Goal: Task Accomplishment & Management: Use online tool/utility

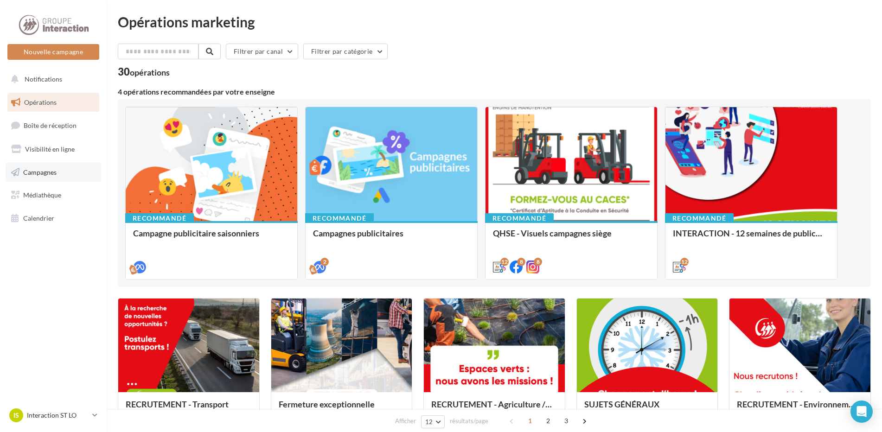
click at [53, 170] on span "Campagnes" at bounding box center [39, 172] width 33 height 8
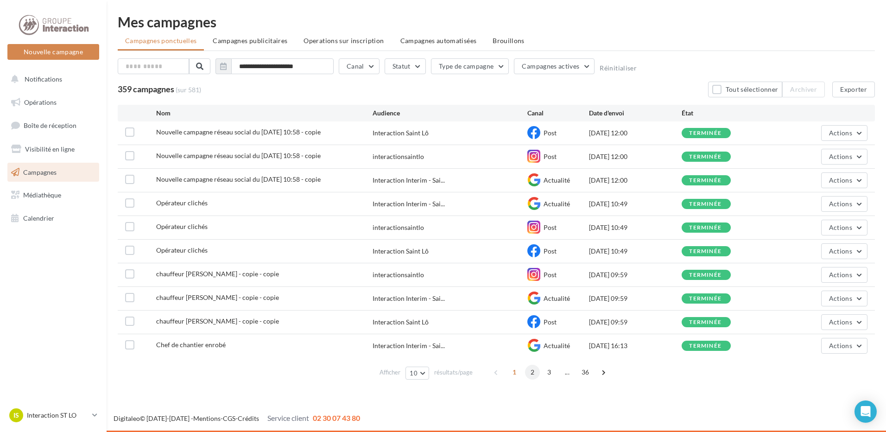
click at [534, 373] on span "2" at bounding box center [532, 372] width 15 height 15
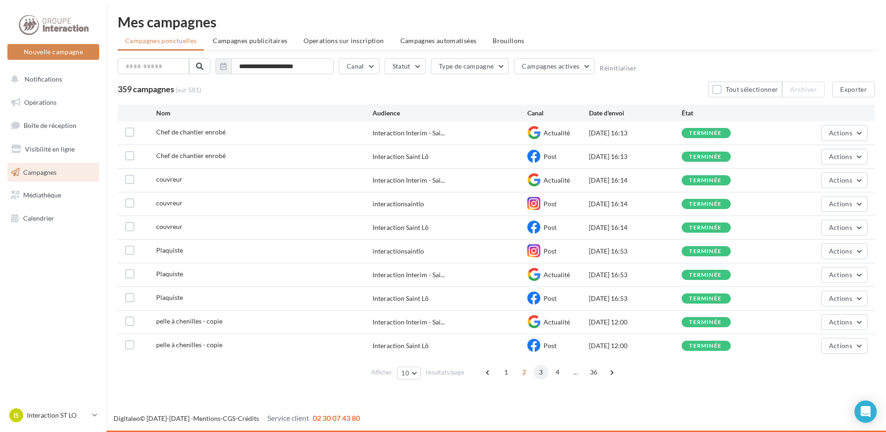
click at [534, 373] on span "3" at bounding box center [541, 372] width 15 height 15
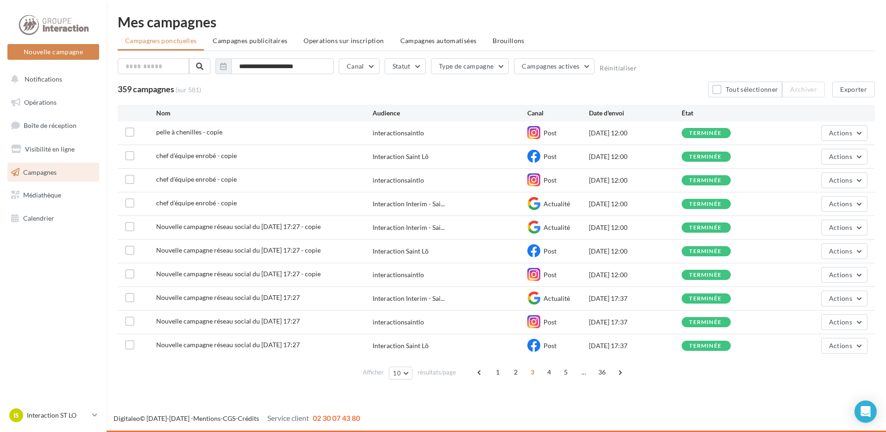
click at [237, 322] on span "Nouvelle campagne réseau social du 05-09-2025 17:27" at bounding box center [228, 321] width 144 height 8
click at [844, 320] on span "Actions" at bounding box center [840, 322] width 23 height 8
click at [840, 346] on button "Voir les résultats" at bounding box center [821, 344] width 93 height 24
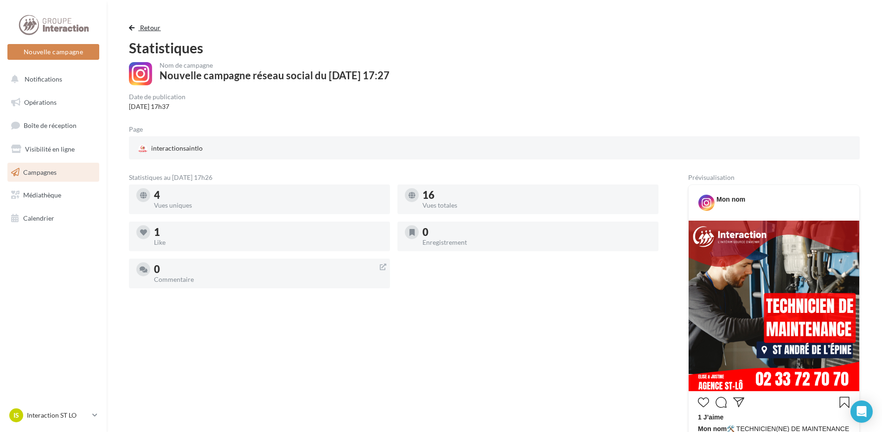
click at [140, 25] on span "Retour" at bounding box center [150, 28] width 21 height 8
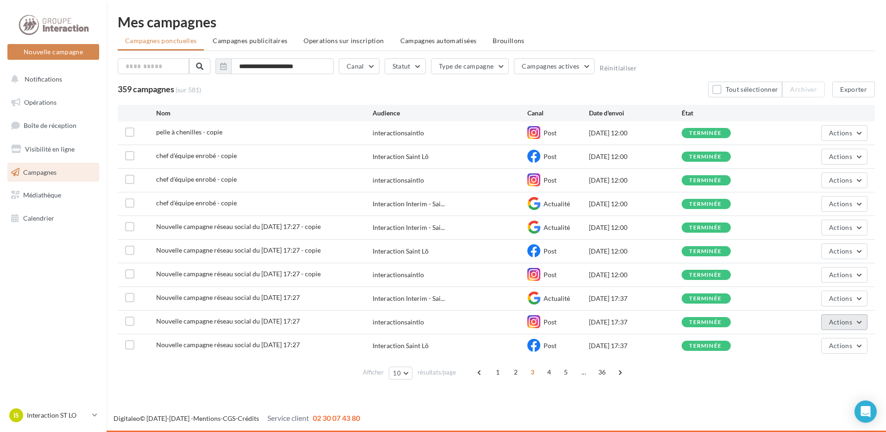
click at [849, 326] on button "Actions" at bounding box center [844, 322] width 46 height 16
click at [810, 390] on button "Dupliquer" at bounding box center [821, 392] width 93 height 24
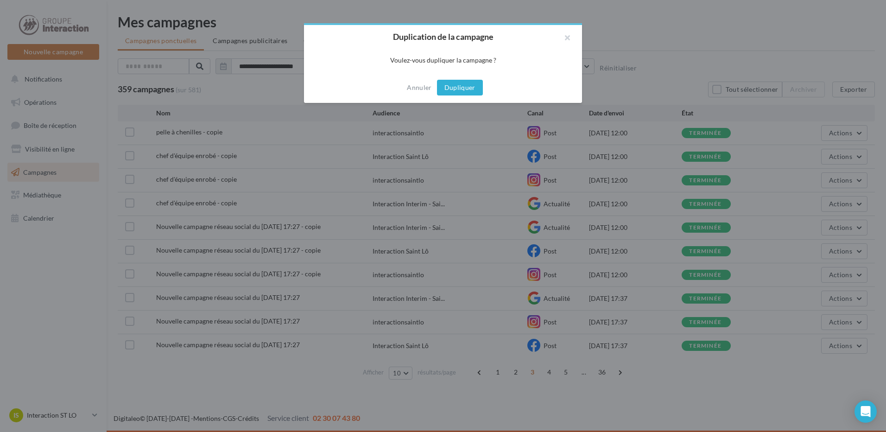
click at [457, 90] on button "Dupliquer" at bounding box center [460, 88] width 46 height 16
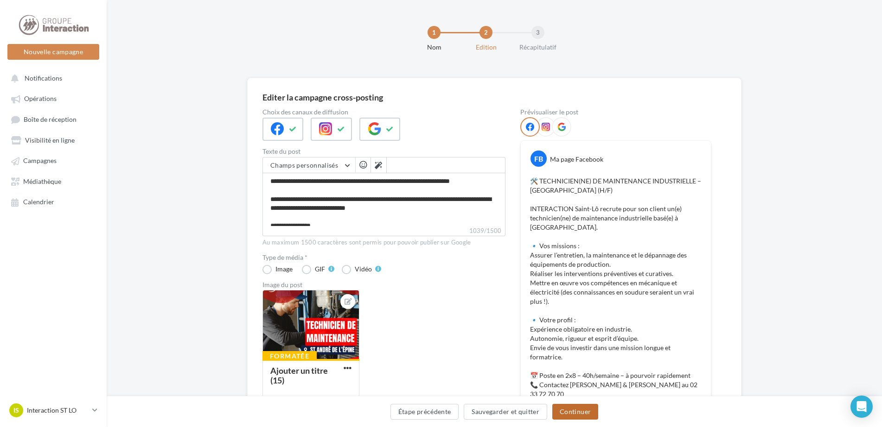
click at [578, 409] on button "Continuer" at bounding box center [575, 412] width 46 height 16
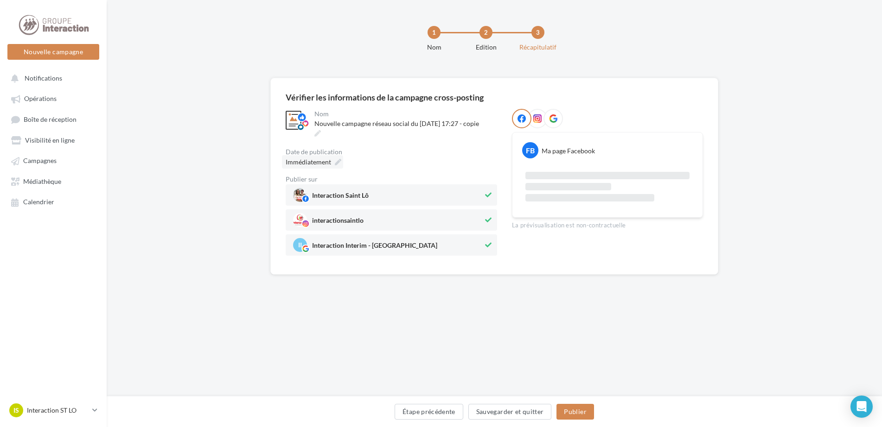
click at [337, 163] on icon at bounding box center [338, 162] width 6 height 6
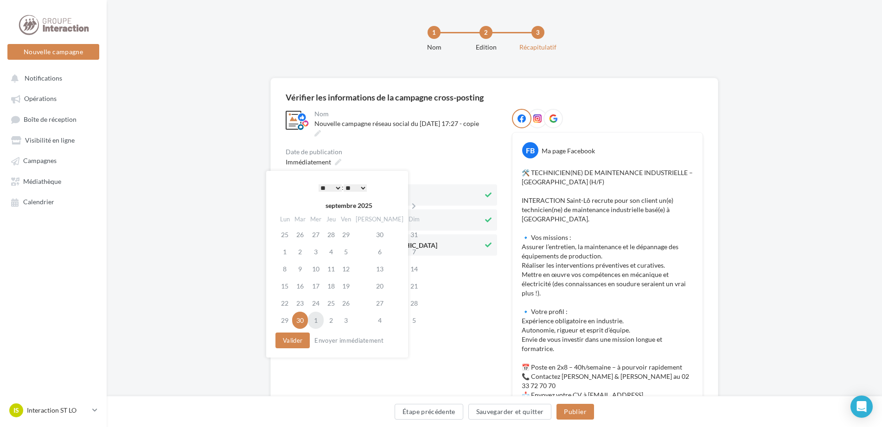
click at [320, 323] on td "1" at bounding box center [316, 320] width 16 height 17
click at [334, 184] on select "* * * * * * * * * * ** ** ** ** ** ** ** ** ** ** ** ** ** **" at bounding box center [329, 187] width 23 height 7
click at [299, 341] on button "Valider" at bounding box center [292, 341] width 34 height 16
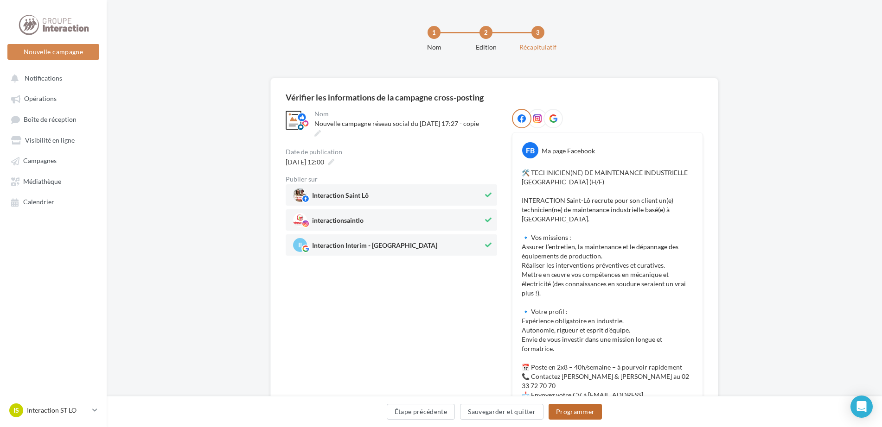
click at [585, 408] on button "Programmer" at bounding box center [575, 412] width 54 height 16
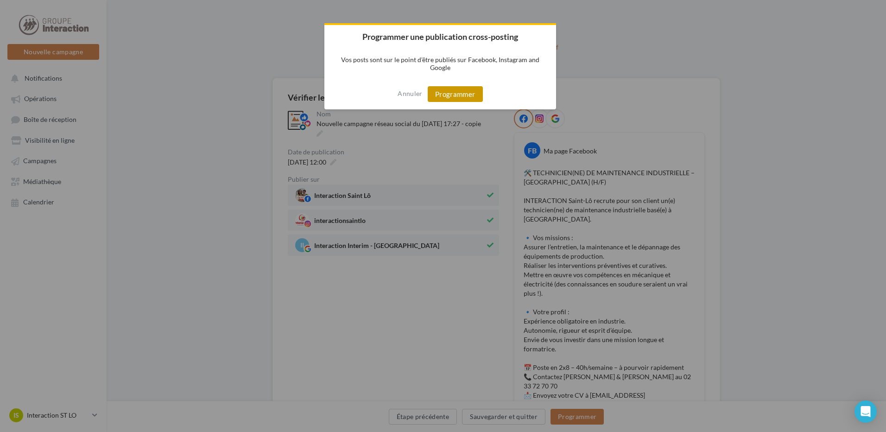
click at [456, 94] on button "Programmer" at bounding box center [455, 94] width 55 height 16
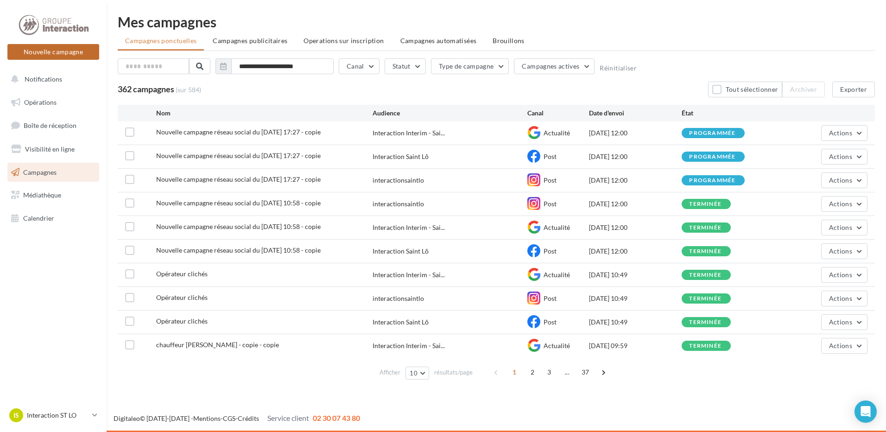
click at [70, 51] on button "Nouvelle campagne" at bounding box center [53, 52] width 92 height 16
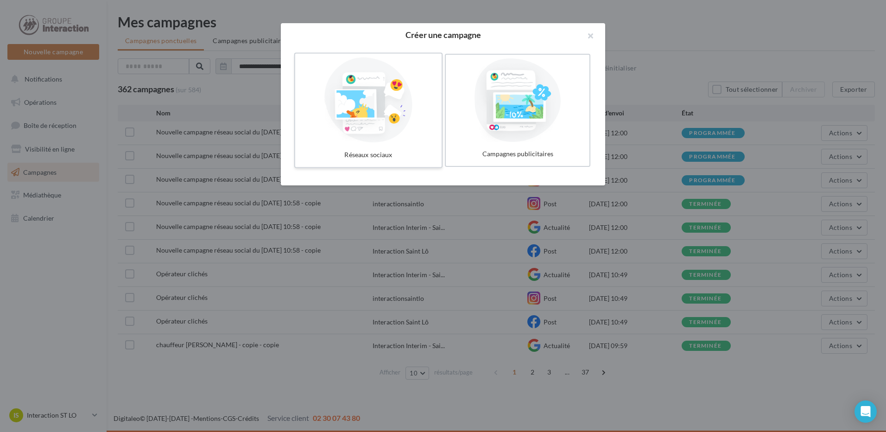
click at [366, 124] on div at bounding box center [368, 99] width 139 height 85
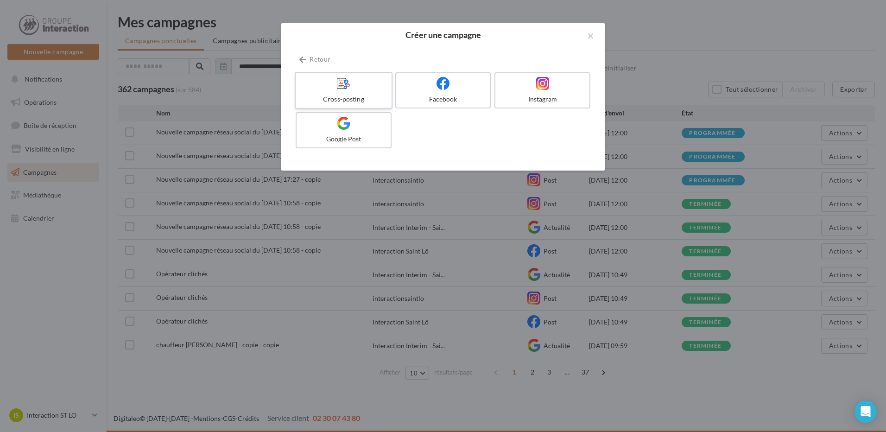
click at [356, 81] on div at bounding box center [343, 83] width 88 height 14
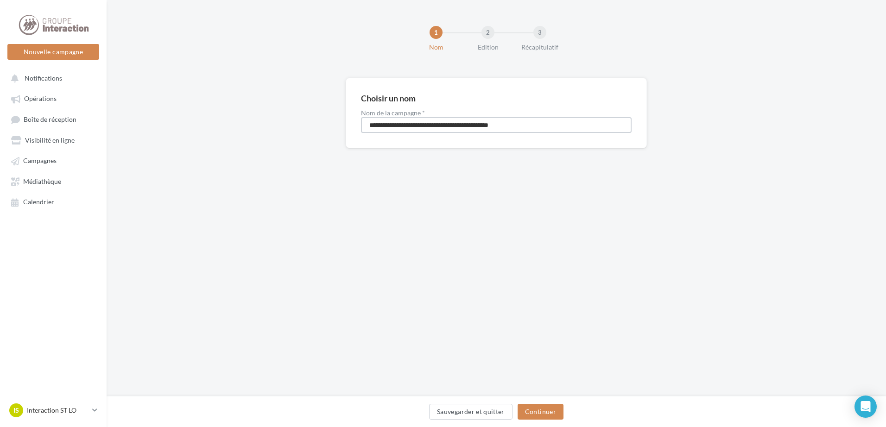
drag, startPoint x: 546, startPoint y: 125, endPoint x: 327, endPoint y: 122, distance: 218.8
click at [327, 122] on div "**********" at bounding box center [497, 128] width 780 height 100
click at [371, 126] on input "**********" at bounding box center [496, 125] width 271 height 16
type input "**********"
click at [539, 408] on button "Continuer" at bounding box center [541, 412] width 46 height 16
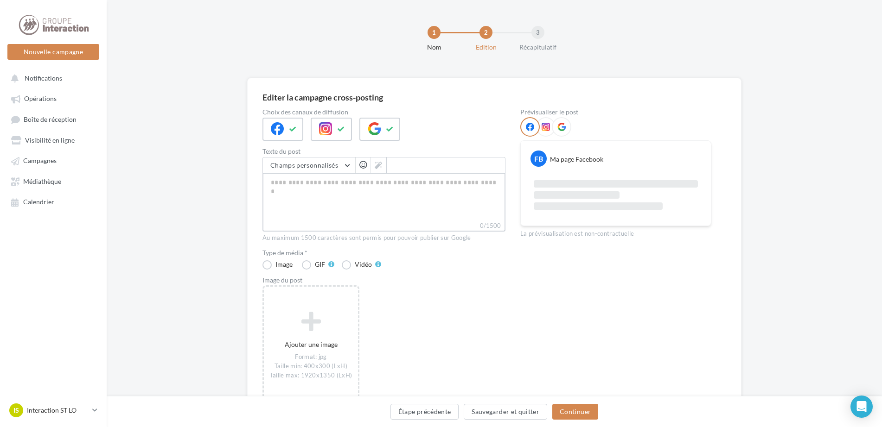
click at [309, 210] on textarea "0/1500" at bounding box center [383, 197] width 243 height 48
paste textarea "**********"
type textarea "**********"
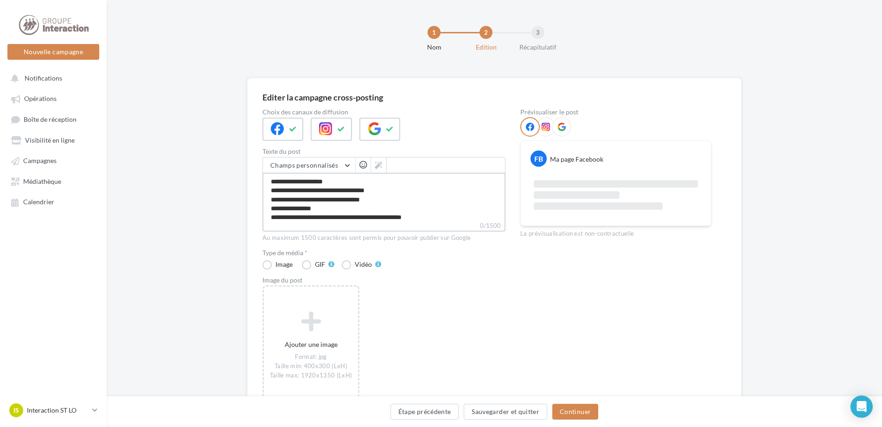
type textarea "**********"
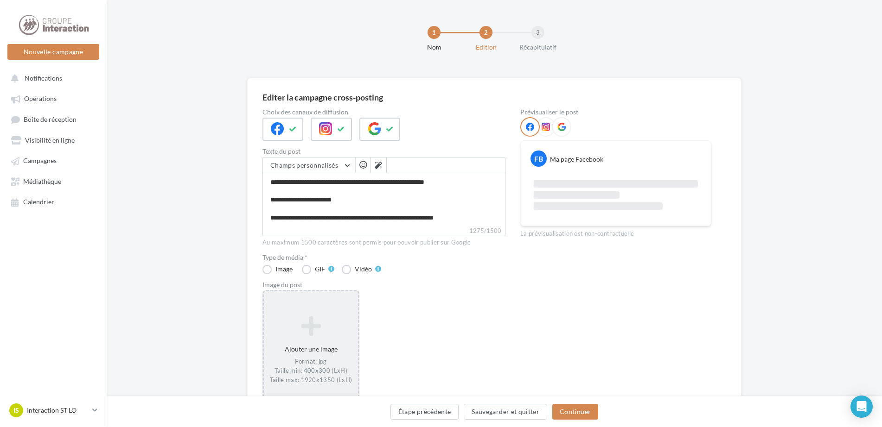
click at [302, 329] on icon at bounding box center [310, 326] width 87 height 22
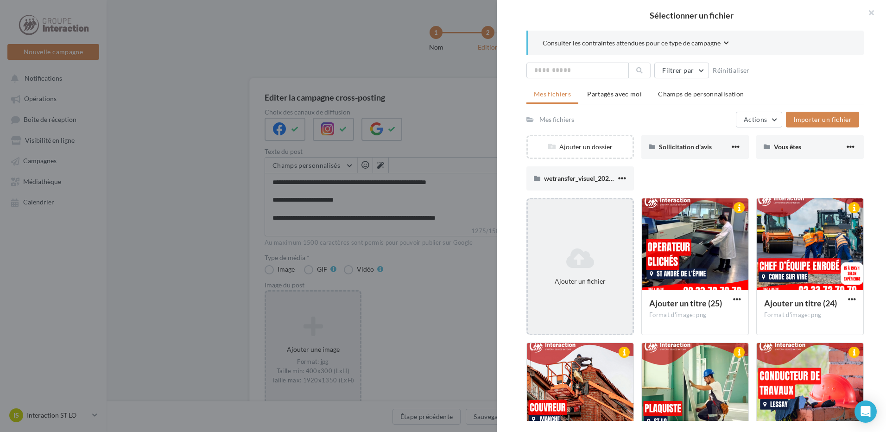
click at [602, 252] on icon at bounding box center [580, 258] width 97 height 22
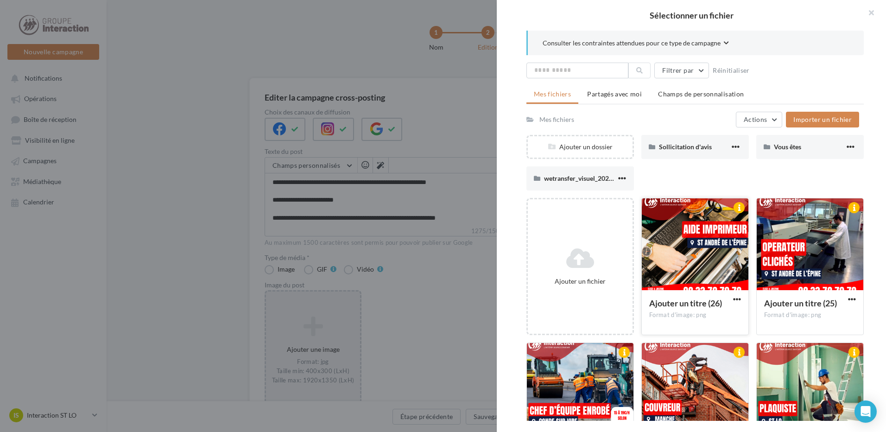
click at [664, 266] on div at bounding box center [695, 244] width 107 height 93
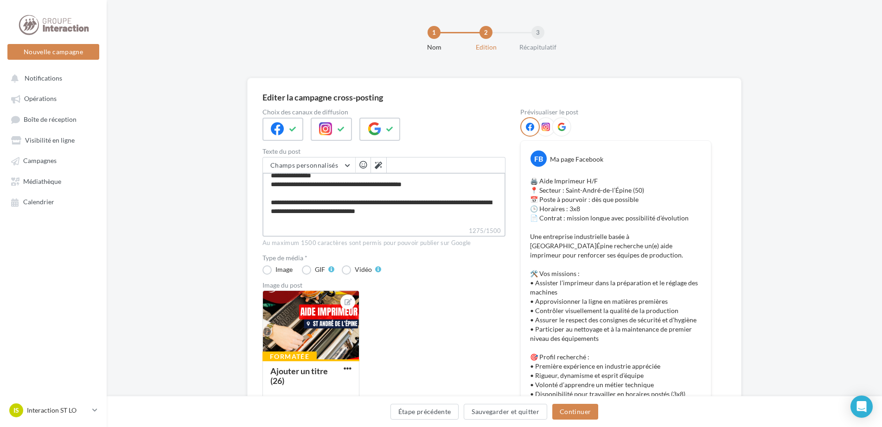
scroll to position [36, 0]
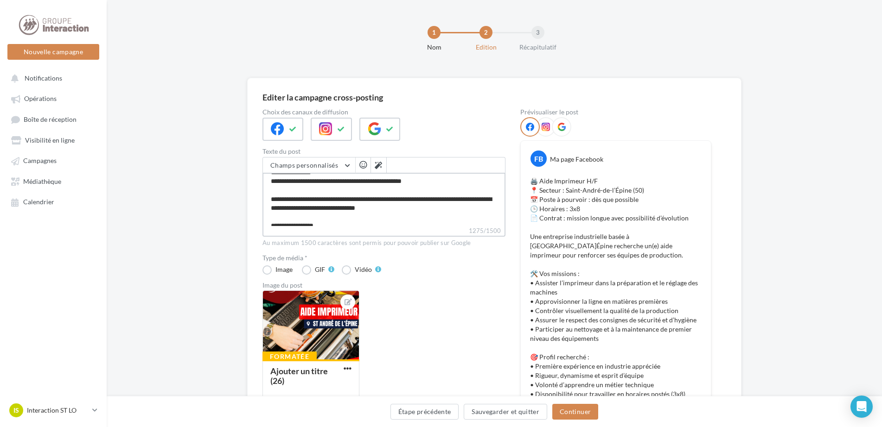
drag, startPoint x: 441, startPoint y: 217, endPoint x: 348, endPoint y: 183, distance: 99.7
click at [348, 183] on textarea "1275/1500" at bounding box center [383, 199] width 243 height 53
type textarea "**********"
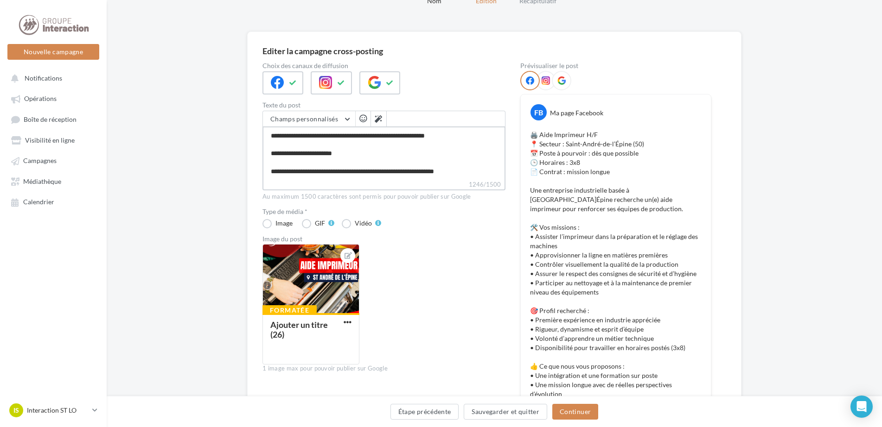
scroll to position [203, 0]
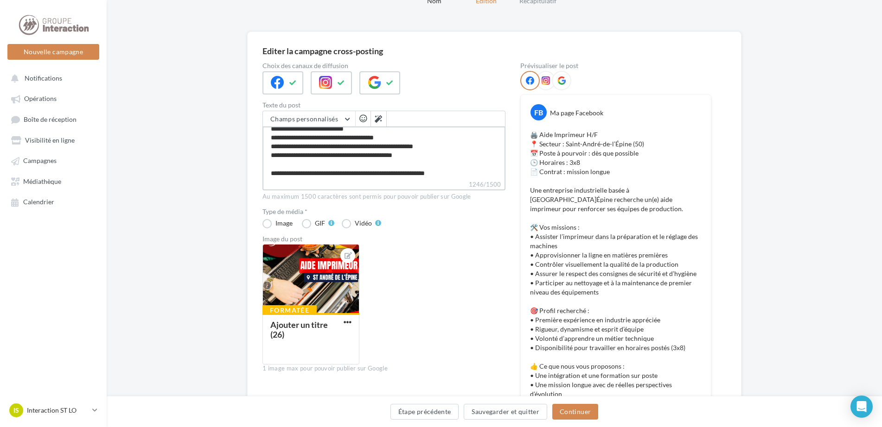
drag, startPoint x: 333, startPoint y: 155, endPoint x: 444, endPoint y: 153, distance: 111.3
click at [444, 153] on textarea "1246/1500" at bounding box center [383, 153] width 243 height 53
type textarea "**********"
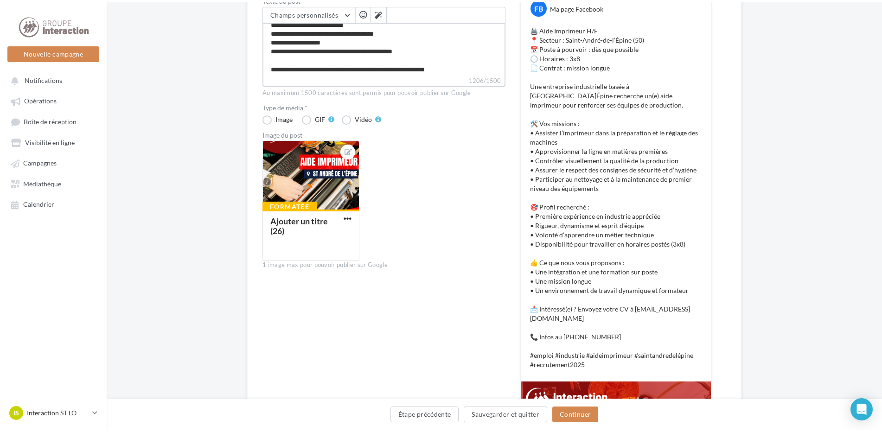
scroll to position [0, 0]
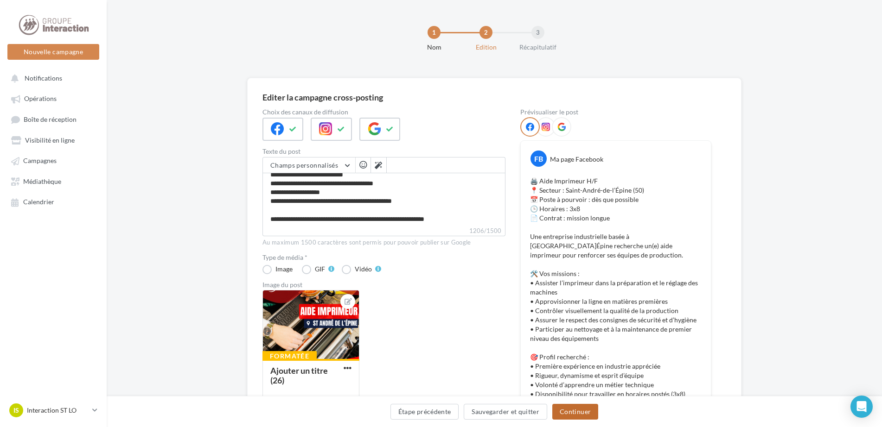
click at [577, 417] on button "Continuer" at bounding box center [575, 412] width 46 height 16
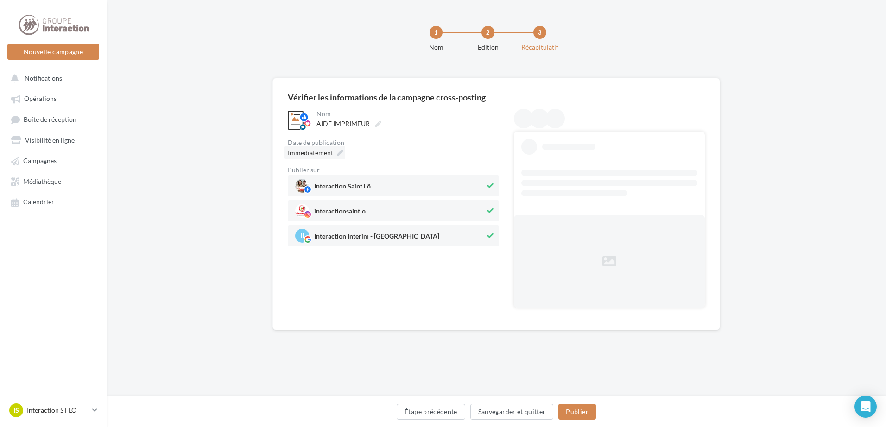
click at [339, 154] on icon at bounding box center [340, 153] width 6 height 6
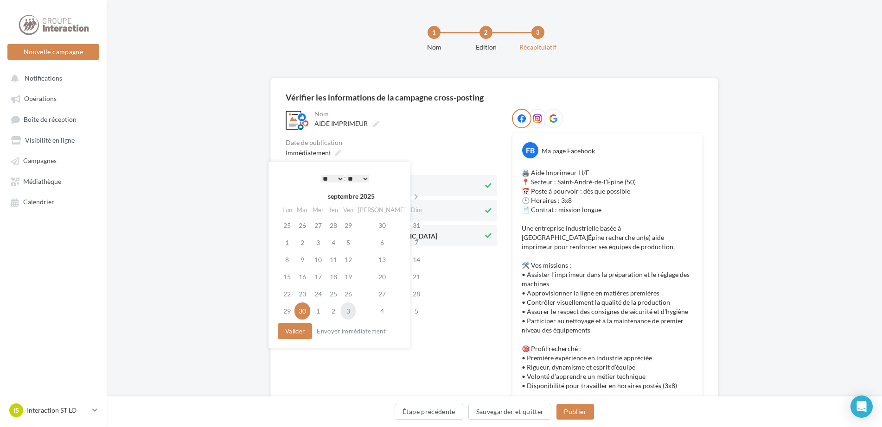
click at [356, 315] on td "3" at bounding box center [348, 311] width 15 height 17
click at [301, 330] on button "Valider" at bounding box center [292, 332] width 34 height 16
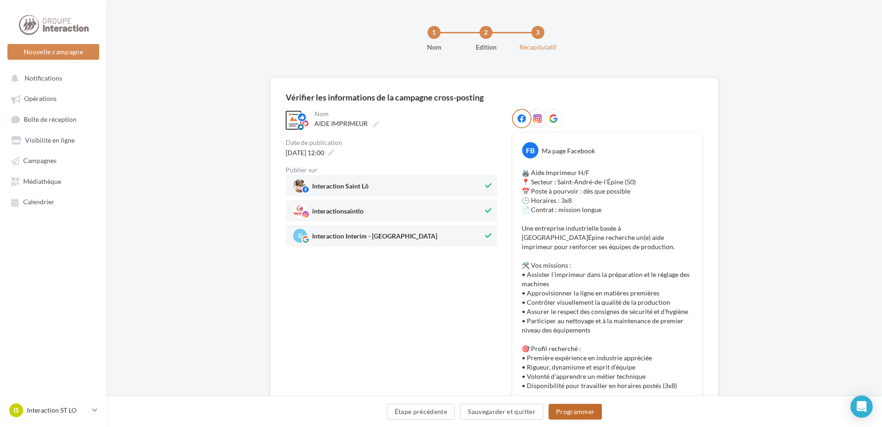
click at [585, 412] on button "Programmer" at bounding box center [575, 412] width 54 height 16
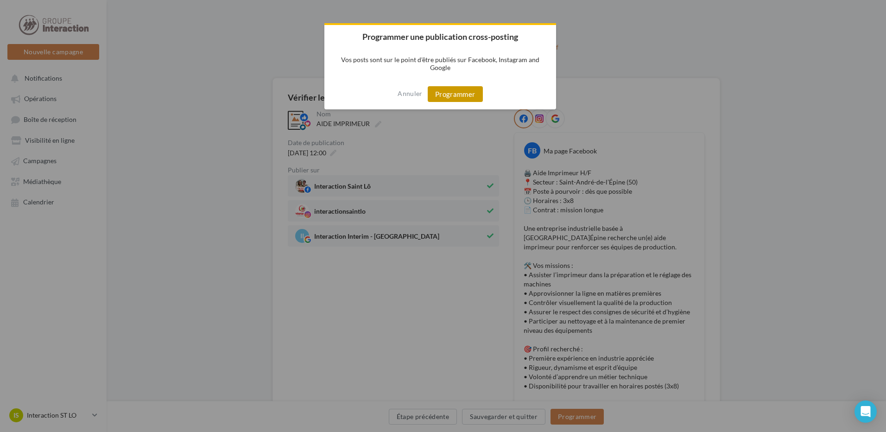
click at [476, 95] on button "Programmer" at bounding box center [455, 94] width 55 height 16
